Goal: Communication & Community: Answer question/provide support

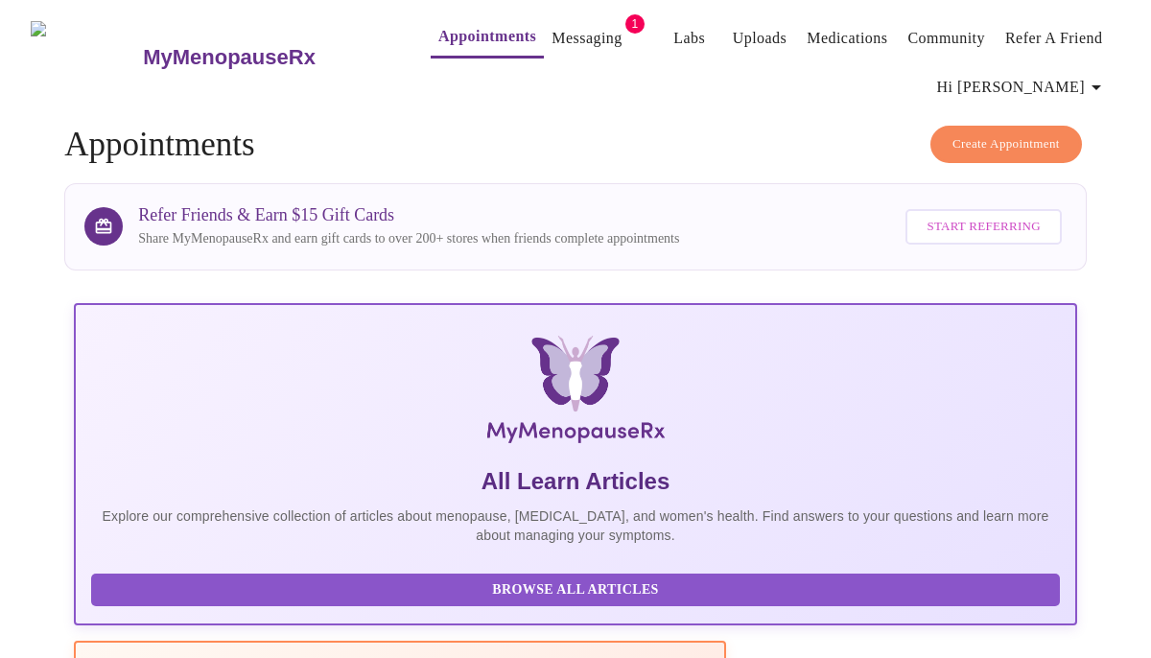
click at [554, 25] on link "Messaging" at bounding box center [586, 38] width 70 height 27
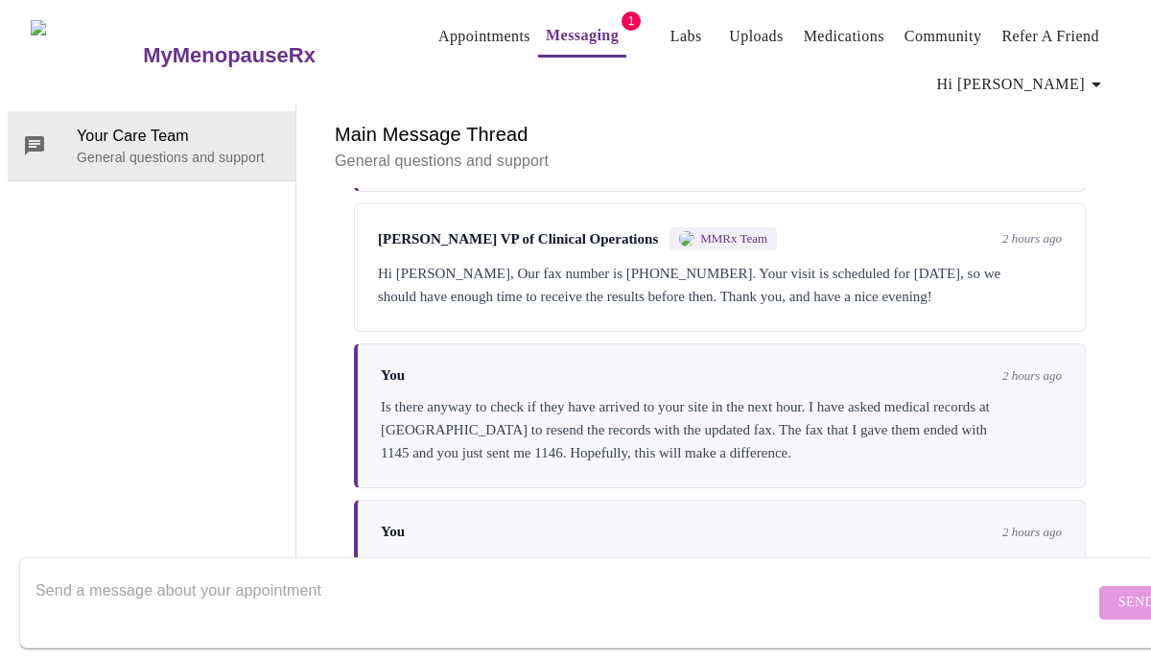
scroll to position [1981, 0]
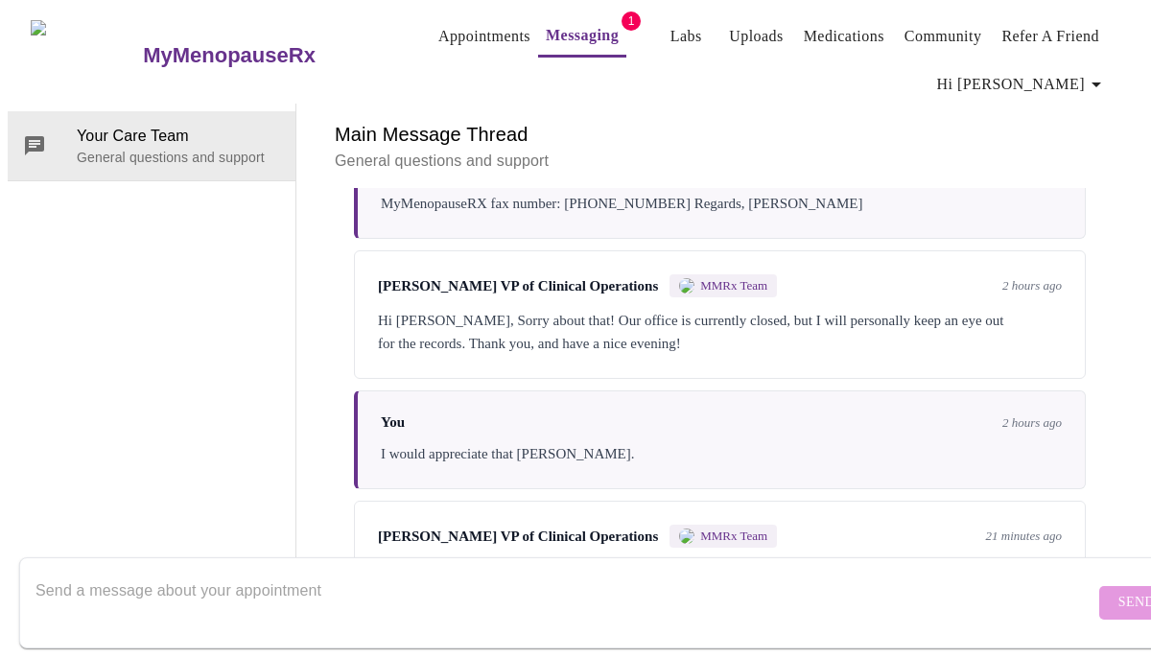
click at [123, 572] on textarea "Send a message about your appointment" at bounding box center [564, 602] width 1059 height 61
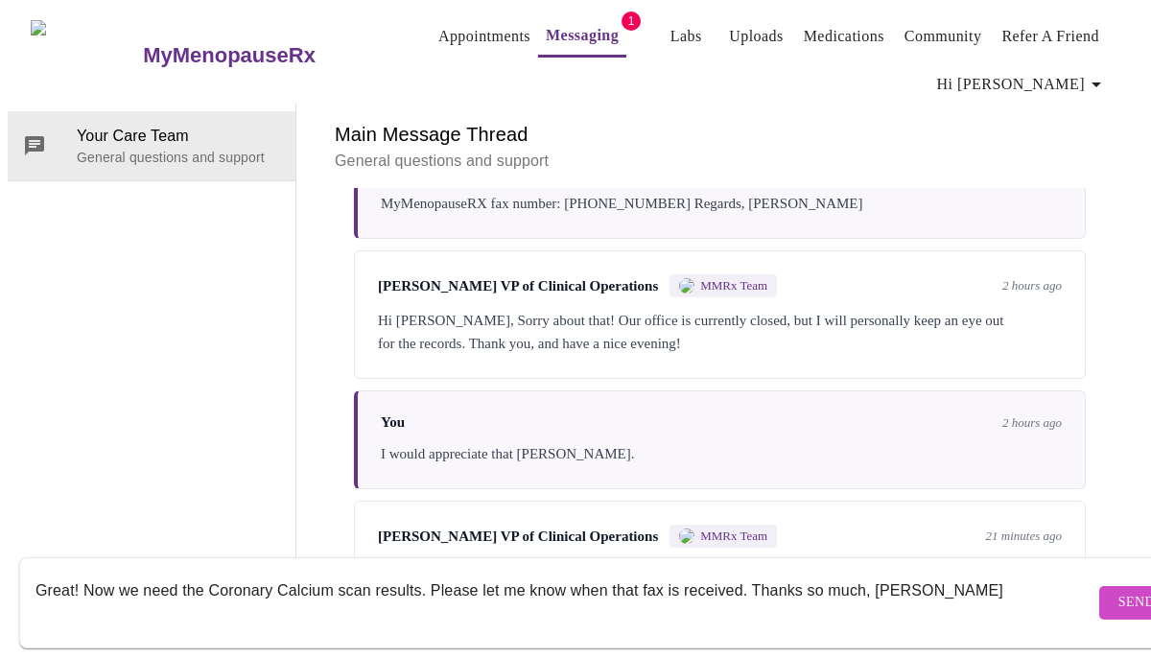
type textarea "Great! Now we need the Coronary Calcium scan results. Please let me know when t…"
click at [1118, 591] on span "Send" at bounding box center [1136, 603] width 36 height 24
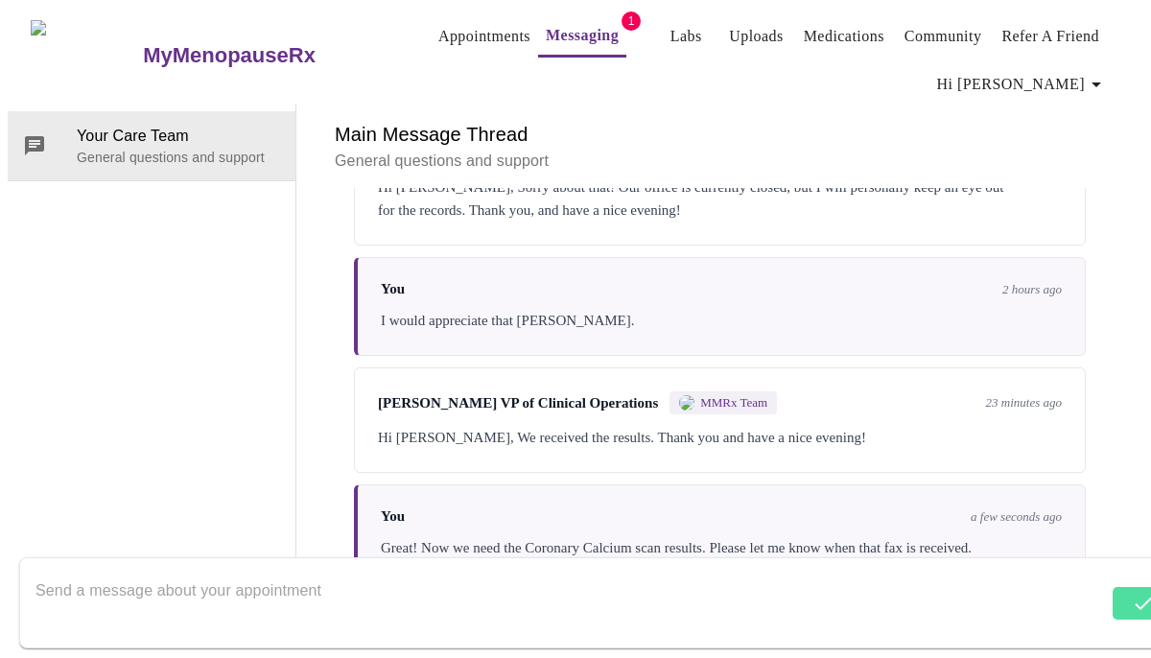
scroll to position [2120, 0]
